Goal: Transaction & Acquisition: Obtain resource

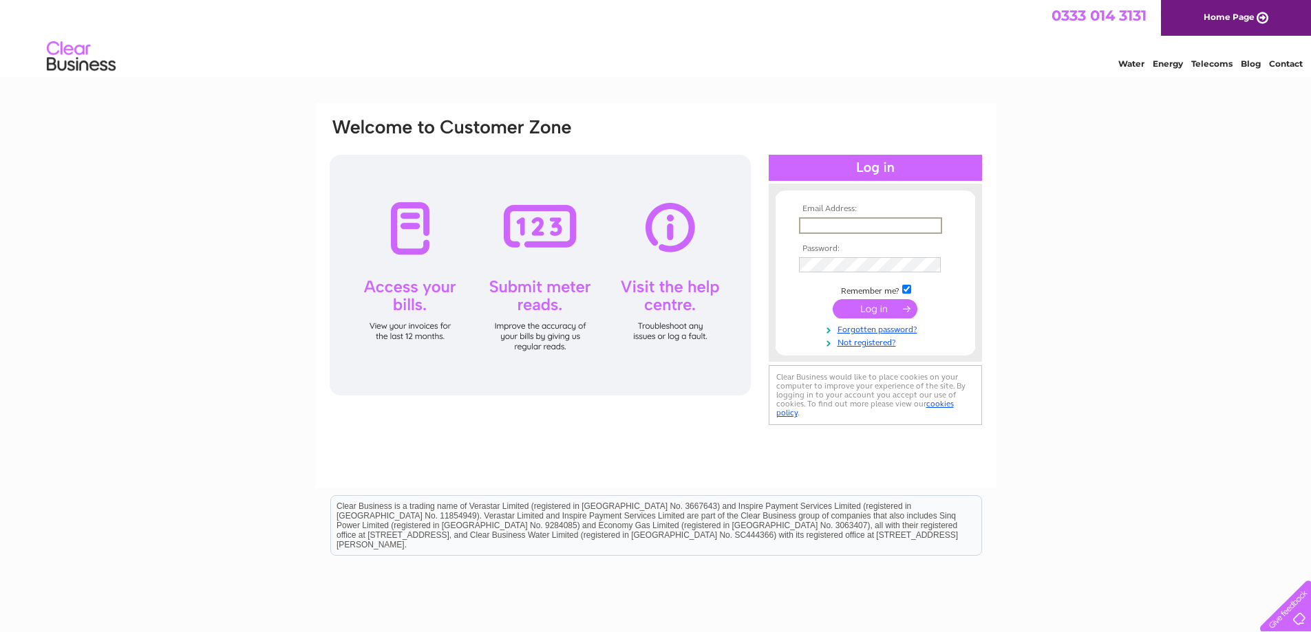
click at [866, 226] on input "text" at bounding box center [870, 225] width 143 height 17
click at [839, 226] on input "text" at bounding box center [870, 225] width 143 height 17
paste input "oziztok@hotmail.com"
type input "oziztok@hotmail.com"
click at [881, 312] on input "submit" at bounding box center [875, 307] width 85 height 19
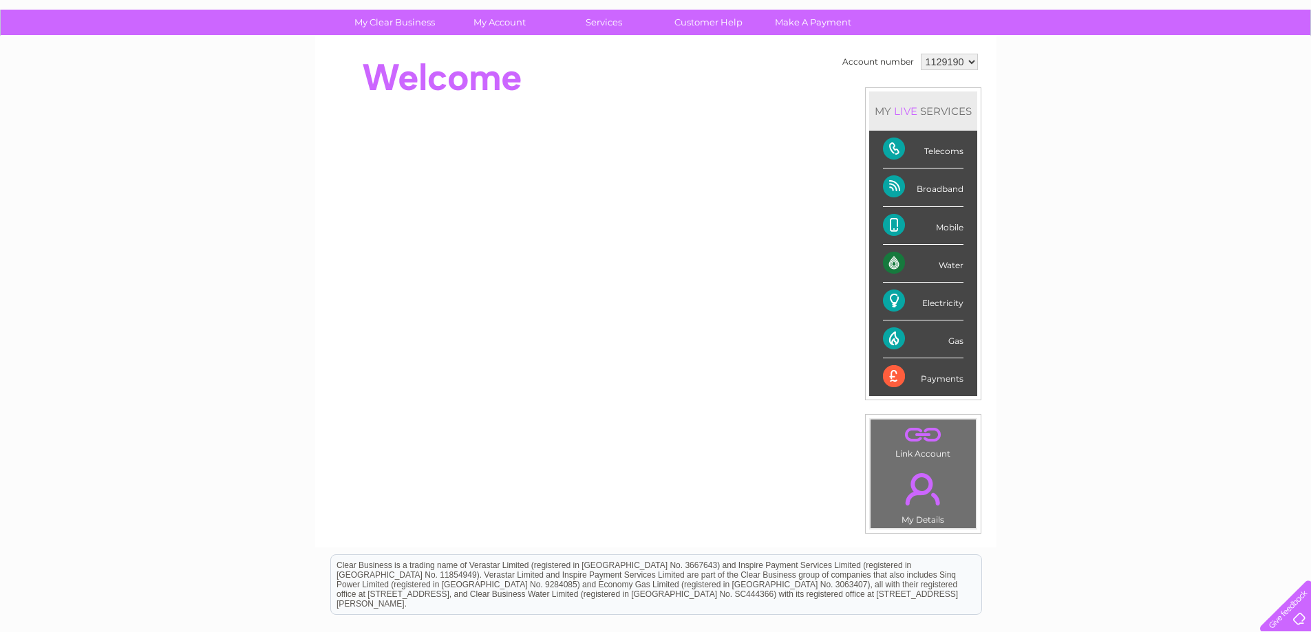
scroll to position [69, 0]
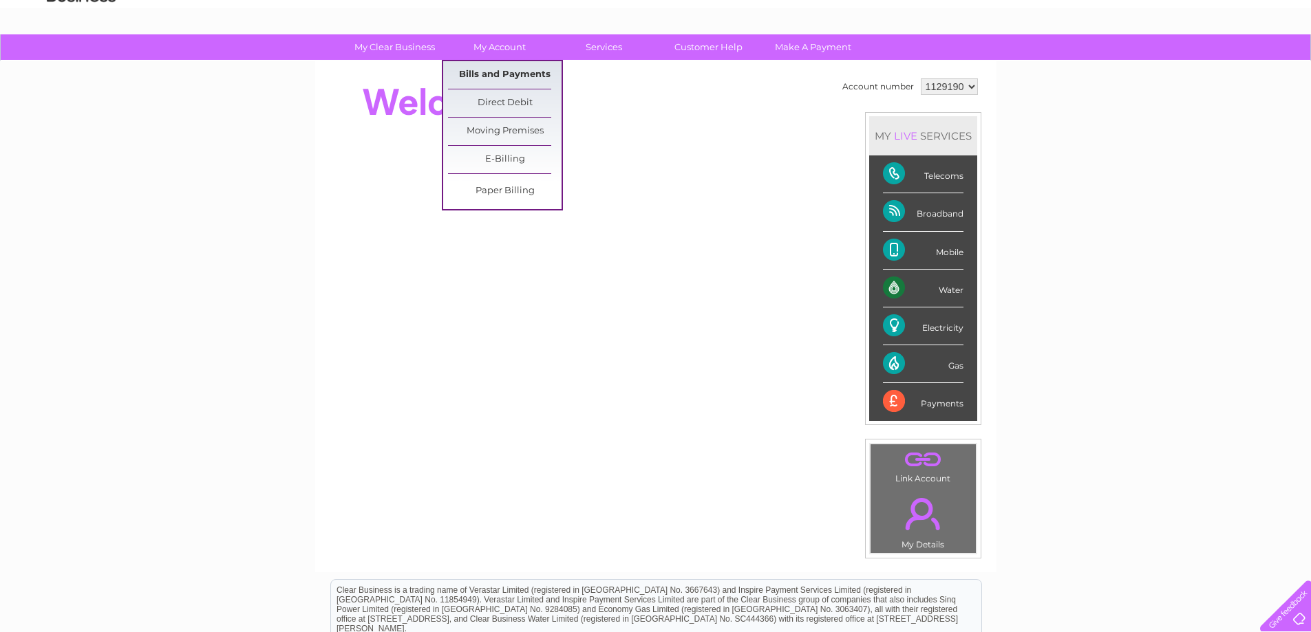
click at [513, 78] on link "Bills and Payments" at bounding box center [505, 75] width 114 height 28
click at [528, 157] on link "E-Billing" at bounding box center [505, 160] width 114 height 28
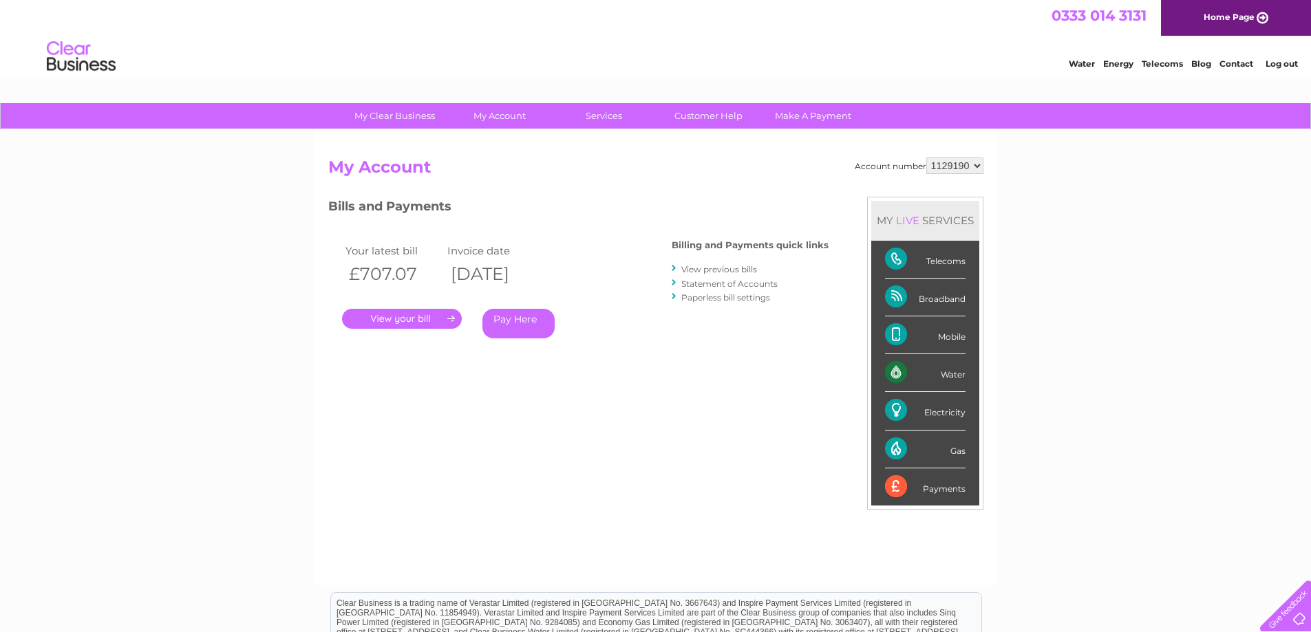
click at [736, 270] on link "View previous bills" at bounding box center [719, 269] width 76 height 10
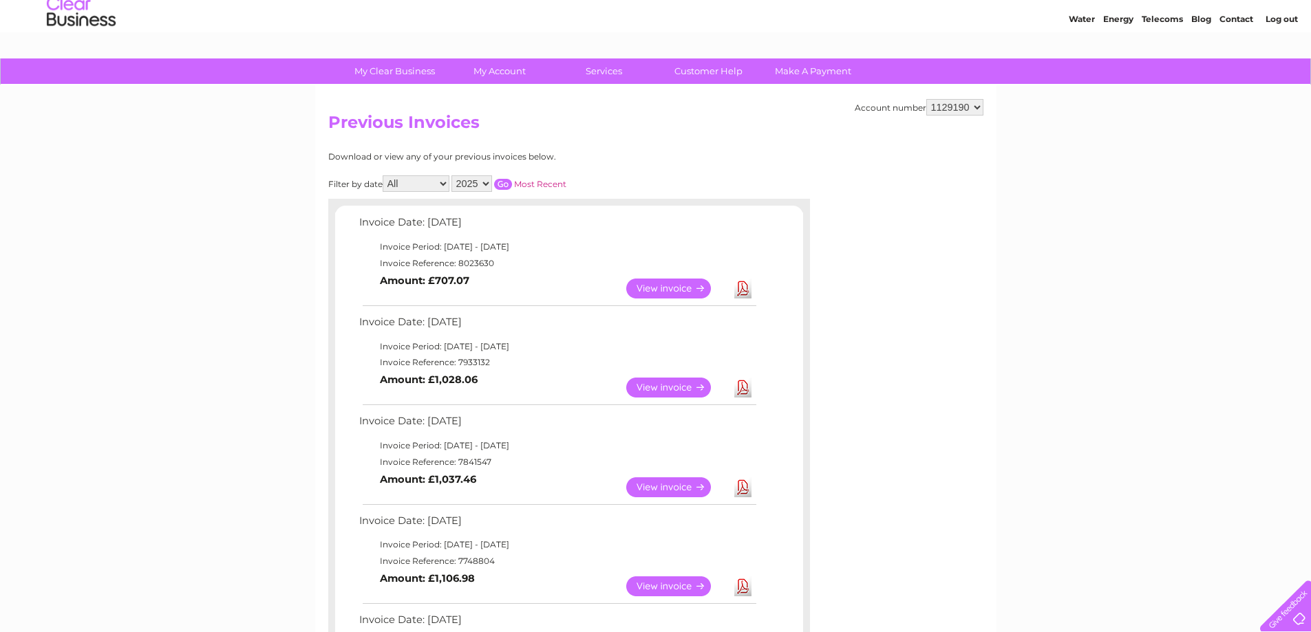
scroll to position [138, 0]
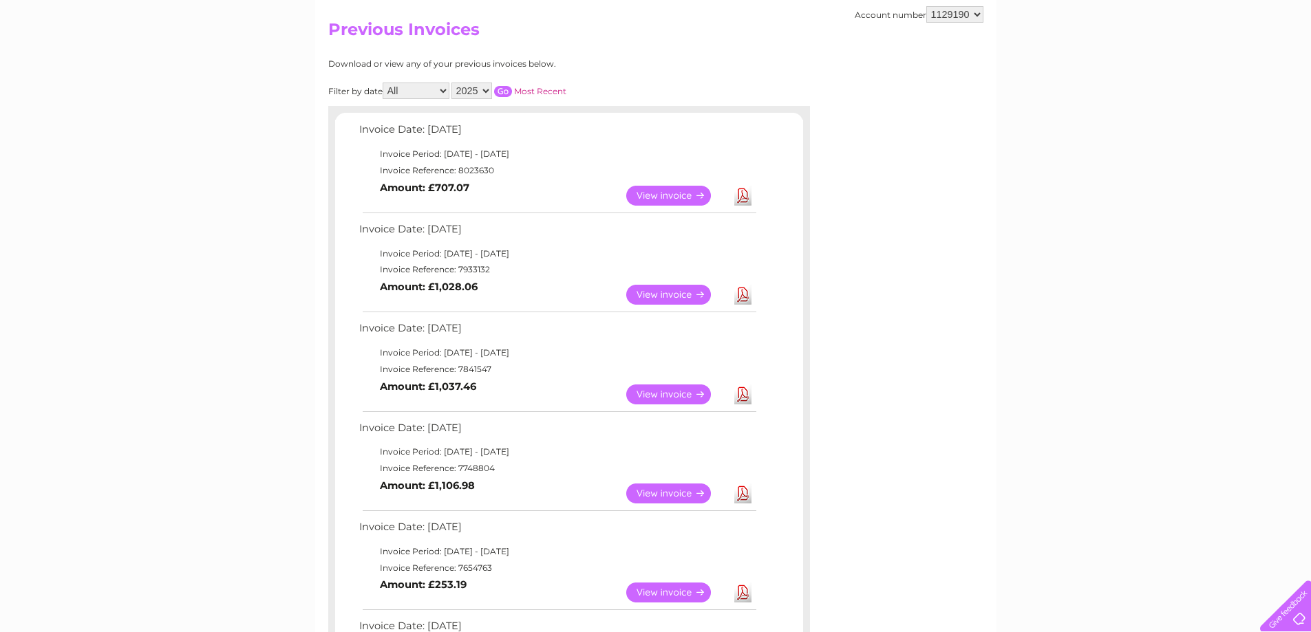
click at [673, 496] on link "View" at bounding box center [676, 494] width 101 height 20
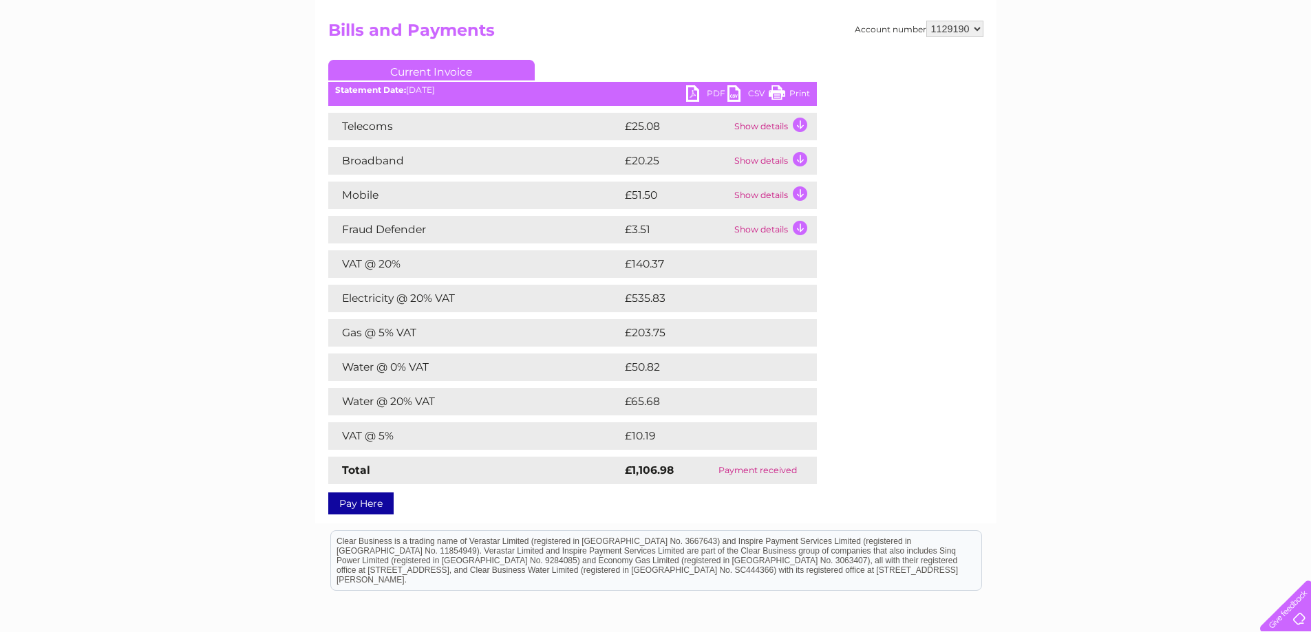
scroll to position [138, 0]
drag, startPoint x: 626, startPoint y: 471, endPoint x: 675, endPoint y: 478, distance: 50.0
click at [675, 478] on td "£1,106.98" at bounding box center [659, 470] width 77 height 28
copy strong "£1,106.98"
click at [749, 98] on link "CSV" at bounding box center [747, 95] width 41 height 20
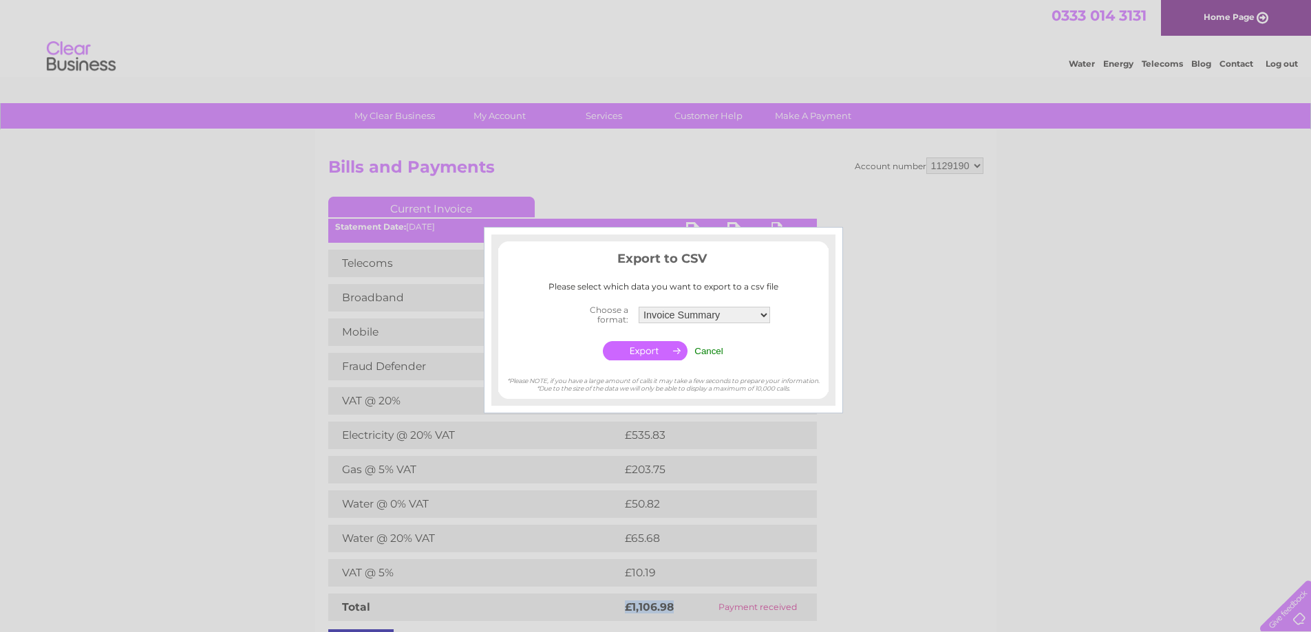
click at [760, 316] on select "Invoice Summary Telecoms Call Summary Mobile Call summary Service Charge Summary" at bounding box center [704, 315] width 131 height 17
click at [760, 316] on select "Invoice Summary Telecoms Call Summary Mobile Call summary Service Charge Summary" at bounding box center [704, 315] width 133 height 18
click at [665, 348] on input "button" at bounding box center [645, 350] width 85 height 19
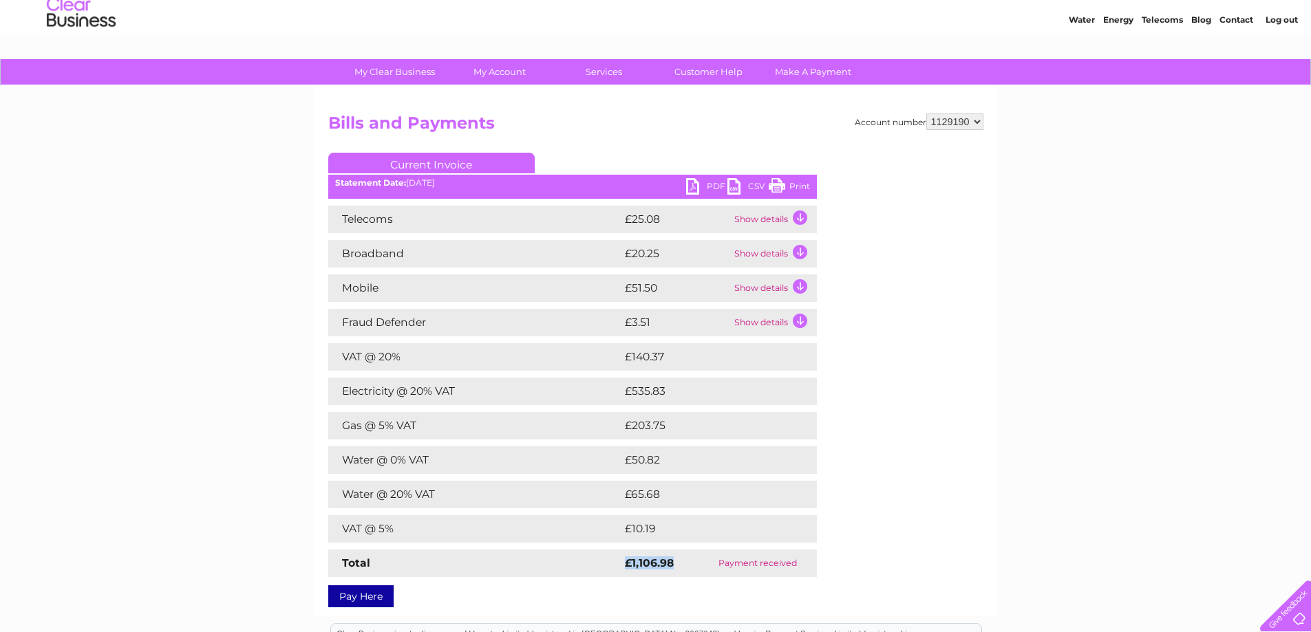
scroll to position [69, 0]
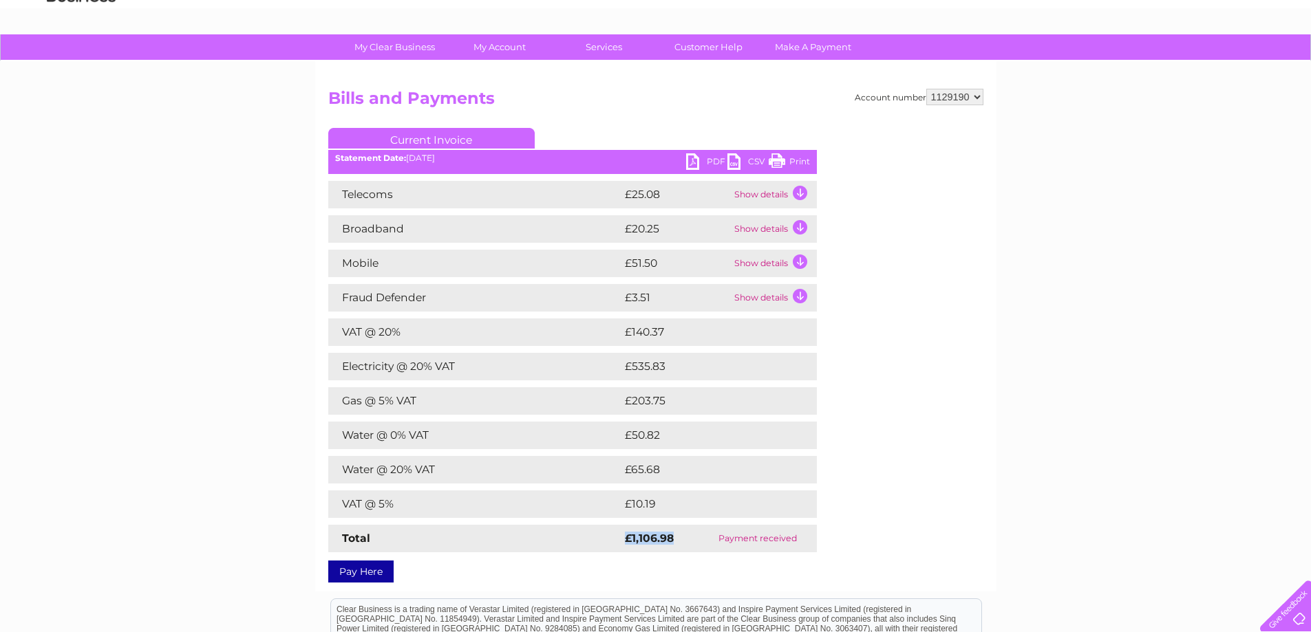
click at [694, 162] on link "PDF" at bounding box center [706, 163] width 41 height 20
click at [720, 159] on link "PDF" at bounding box center [706, 163] width 41 height 20
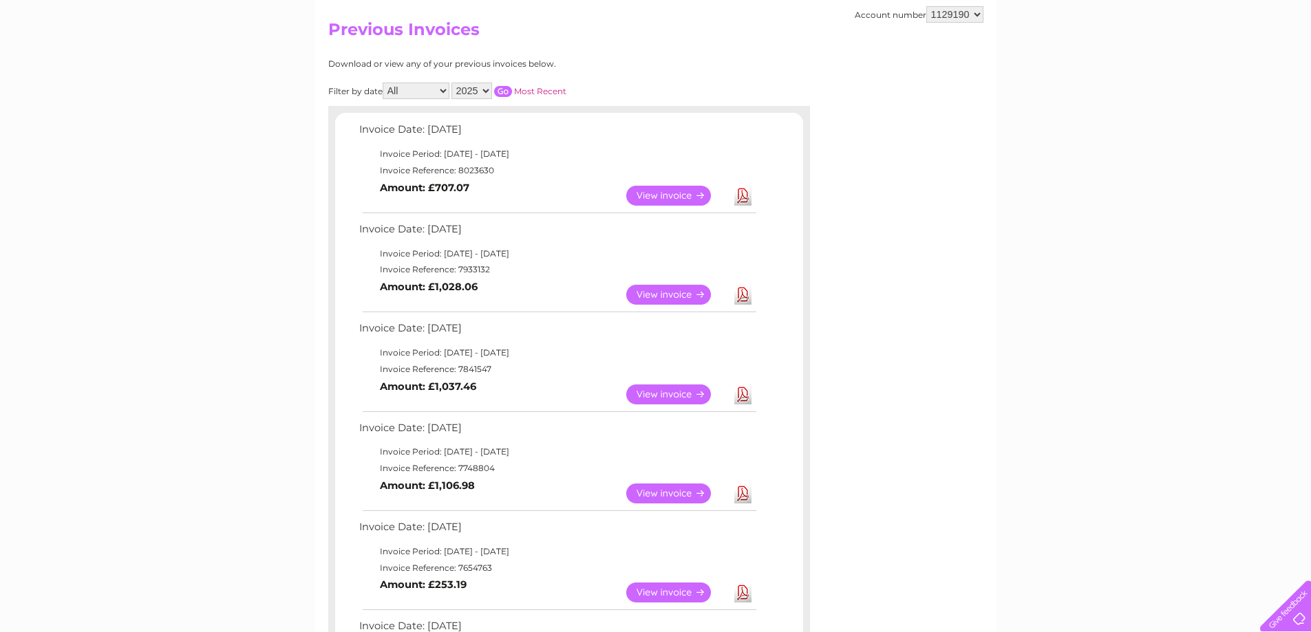
click at [657, 397] on link "View" at bounding box center [676, 395] width 101 height 20
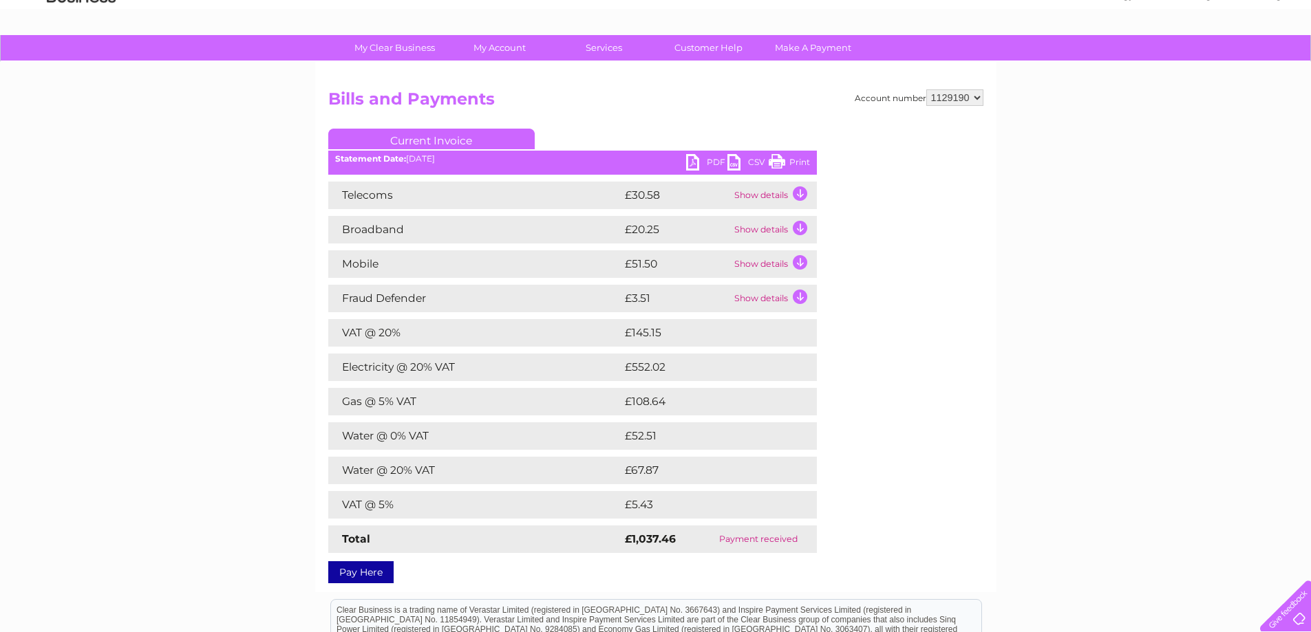
scroll to position [67, 0]
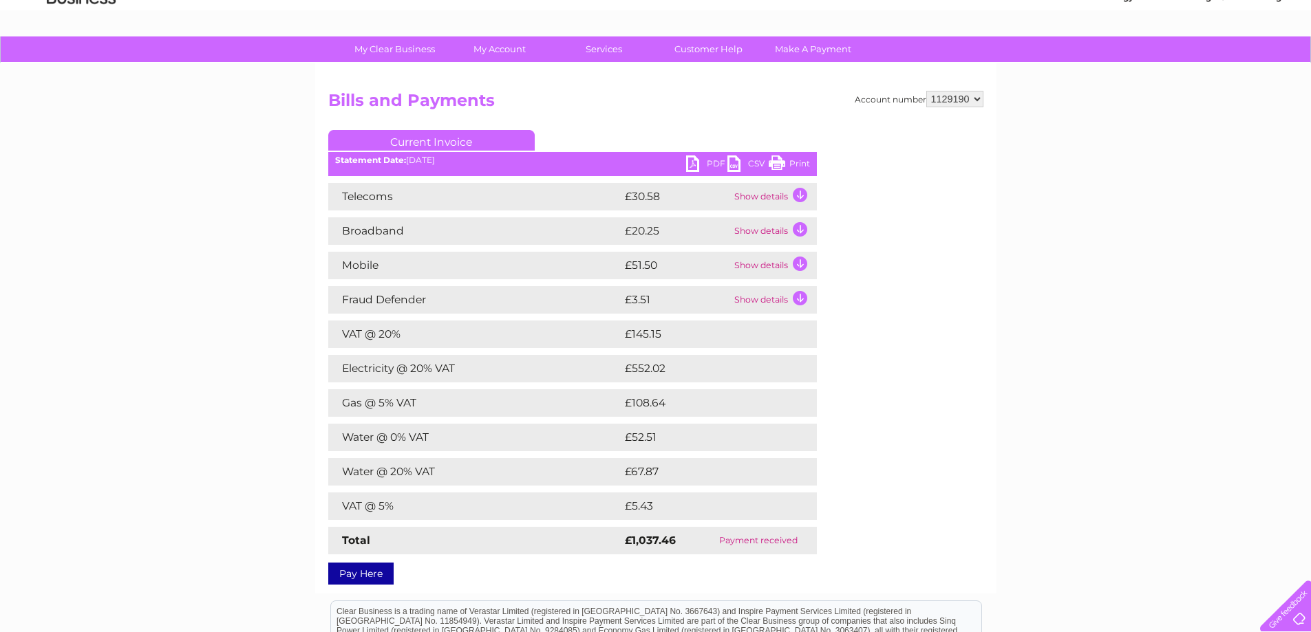
click at [696, 164] on link "PDF" at bounding box center [706, 166] width 41 height 20
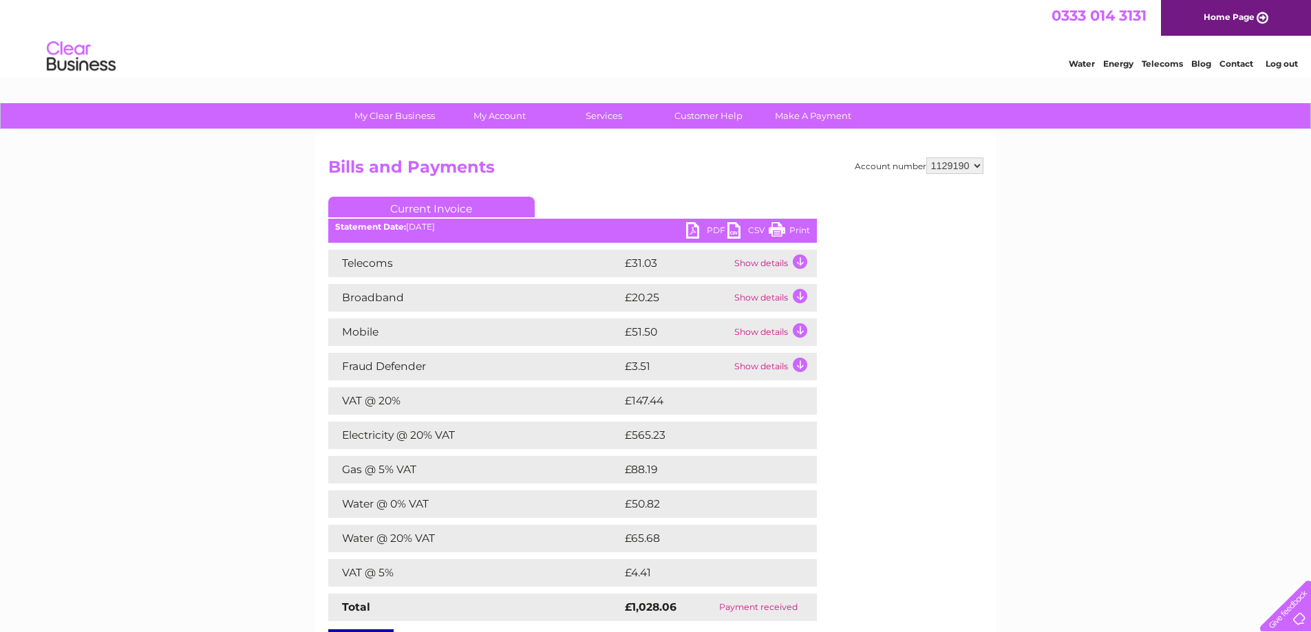
click at [699, 230] on link "PDF" at bounding box center [706, 232] width 41 height 20
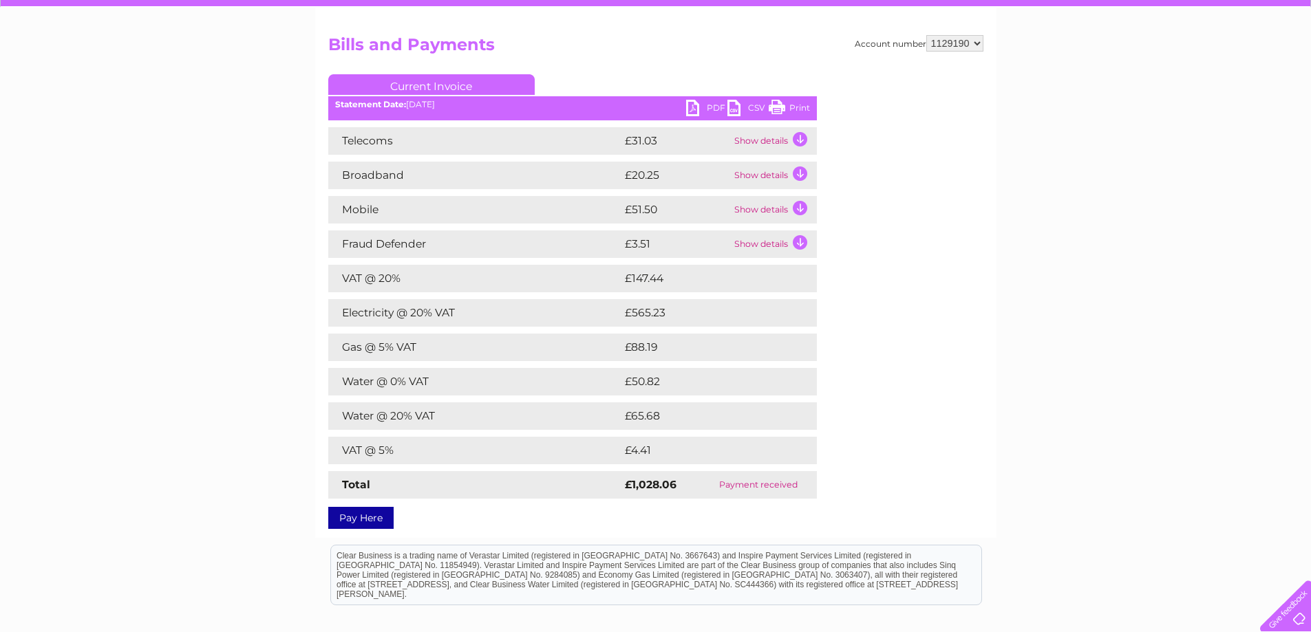
scroll to position [138, 0]
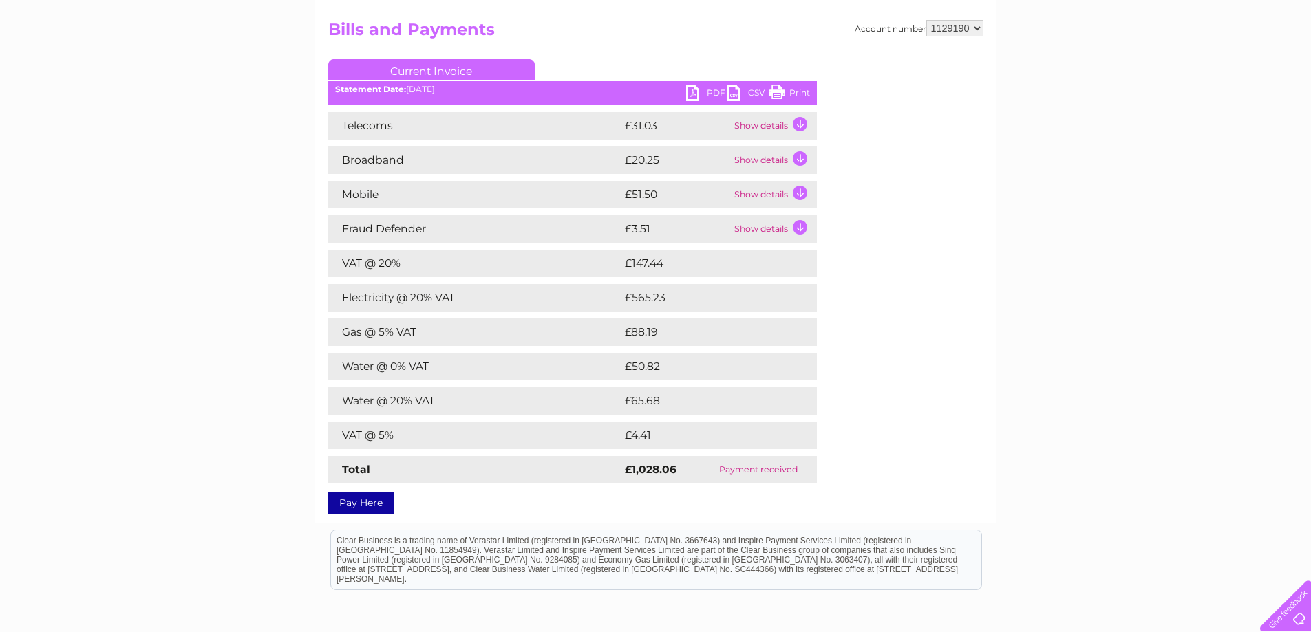
drag, startPoint x: 682, startPoint y: 91, endPoint x: 693, endPoint y: 96, distance: 12.0
click at [684, 92] on div "Statement Date: 09/07/2025" at bounding box center [572, 90] width 489 height 10
click at [693, 96] on link "PDF" at bounding box center [706, 95] width 41 height 20
